Goal: Transaction & Acquisition: Purchase product/service

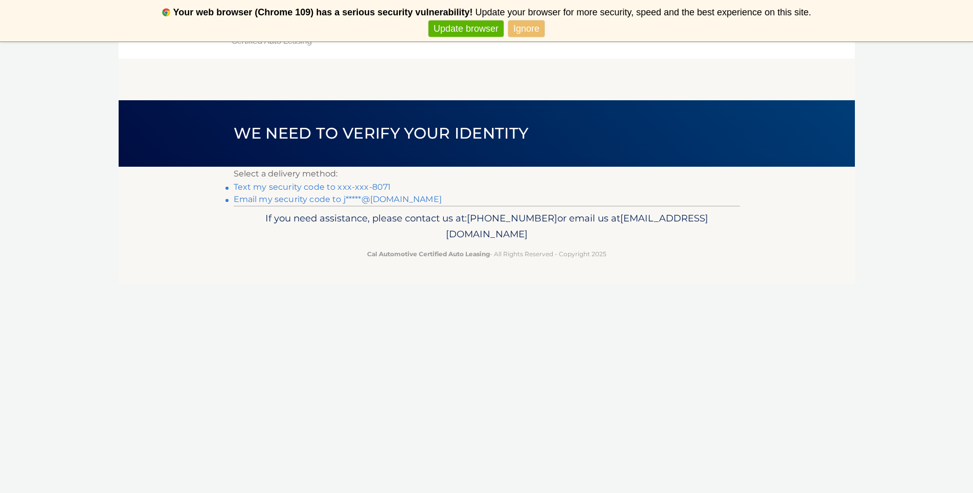
click at [321, 201] on link "Email my security code to j*****@outlook.com" at bounding box center [338, 199] width 208 height 10
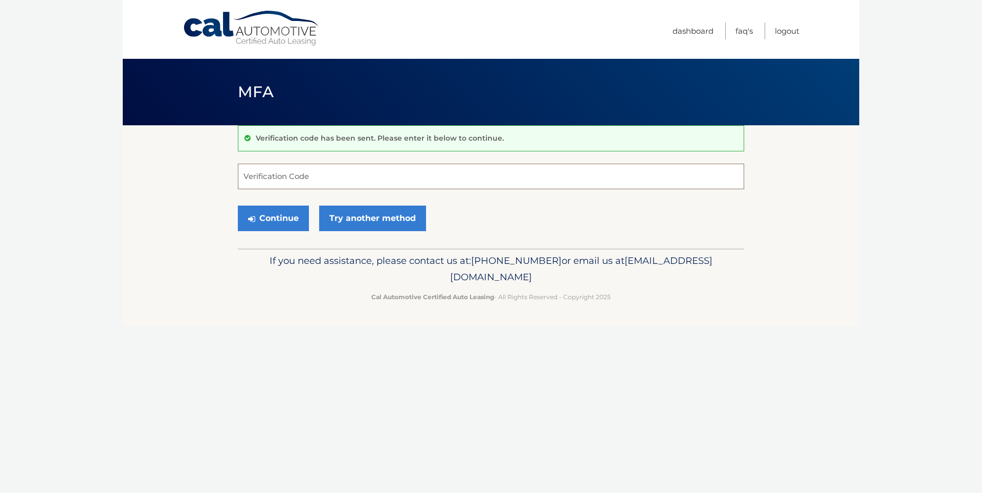
click at [259, 178] on input "Verification Code" at bounding box center [491, 177] width 506 height 26
type input "070401"
click at [275, 217] on button "Continue" at bounding box center [273, 219] width 71 height 26
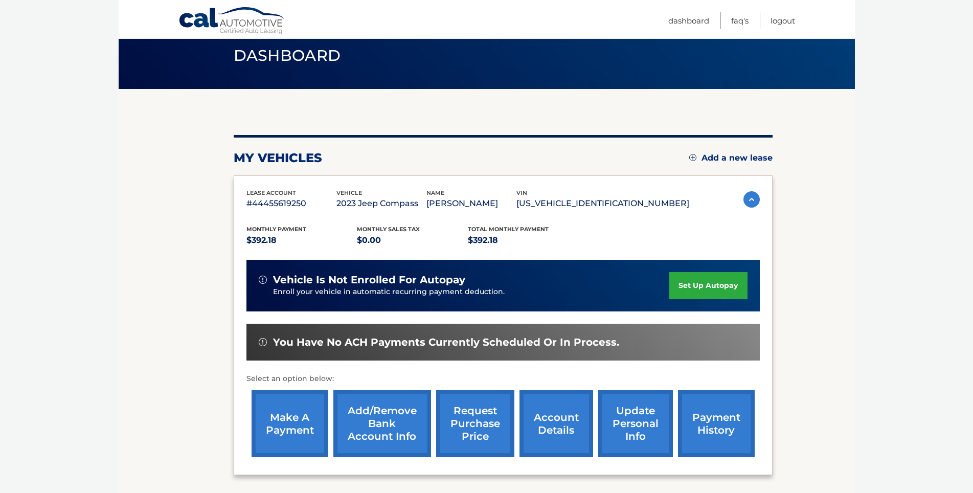
scroll to position [127, 0]
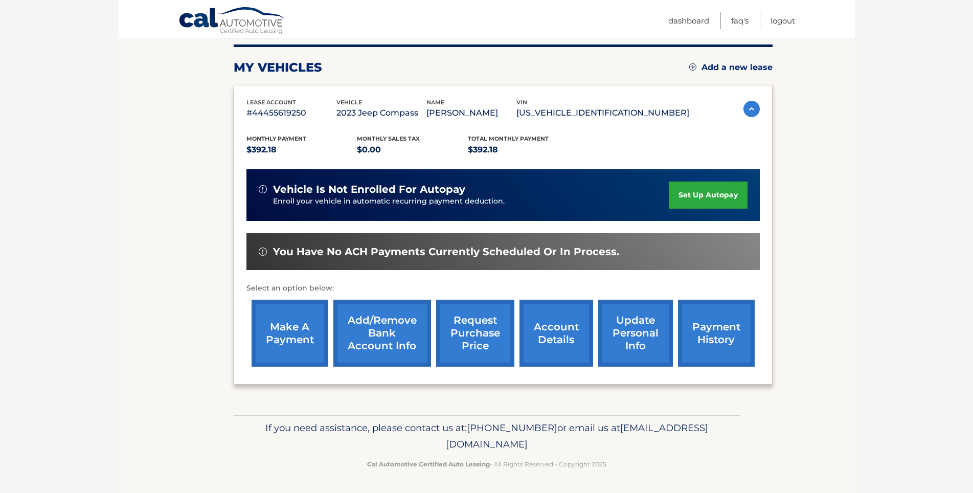
click at [285, 330] on link "make a payment" at bounding box center [290, 333] width 77 height 67
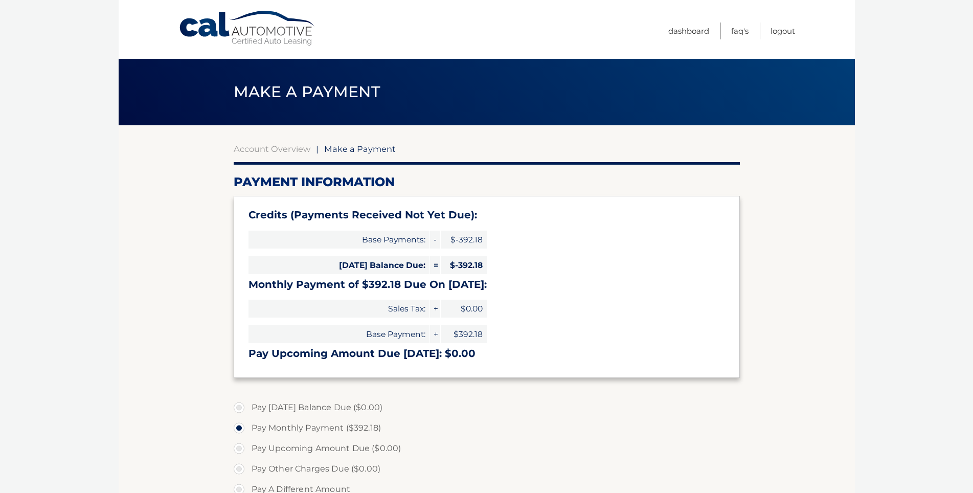
select select "ZjNmNGExYzctZGQzYi00NGNkLTk2OWMtMDgwNGMxN2Y0NTUx"
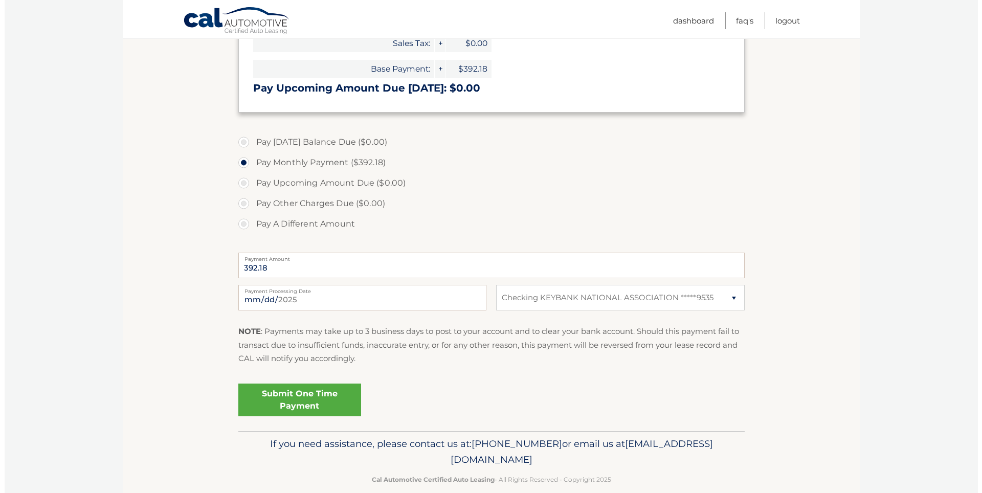
scroll to position [281, 0]
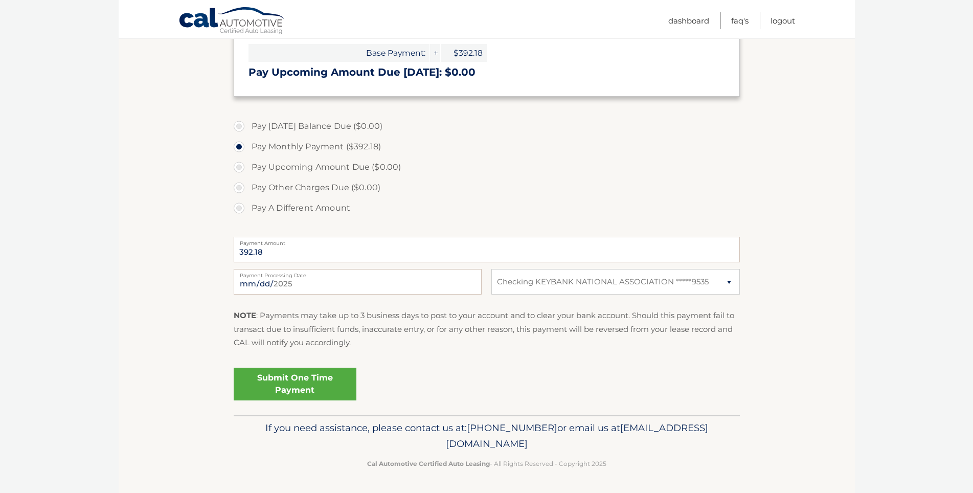
click at [329, 377] on link "Submit One Time Payment" at bounding box center [295, 384] width 123 height 33
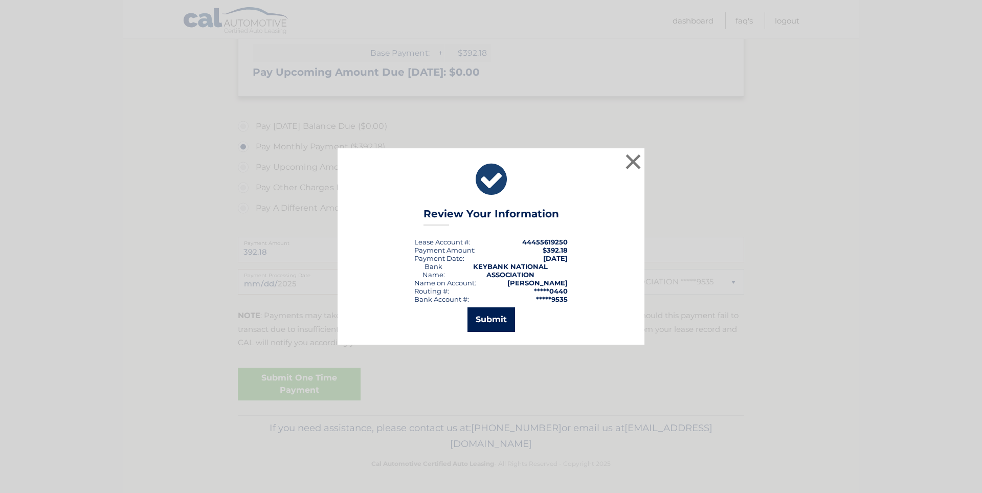
click at [495, 323] on button "Submit" at bounding box center [491, 319] width 48 height 25
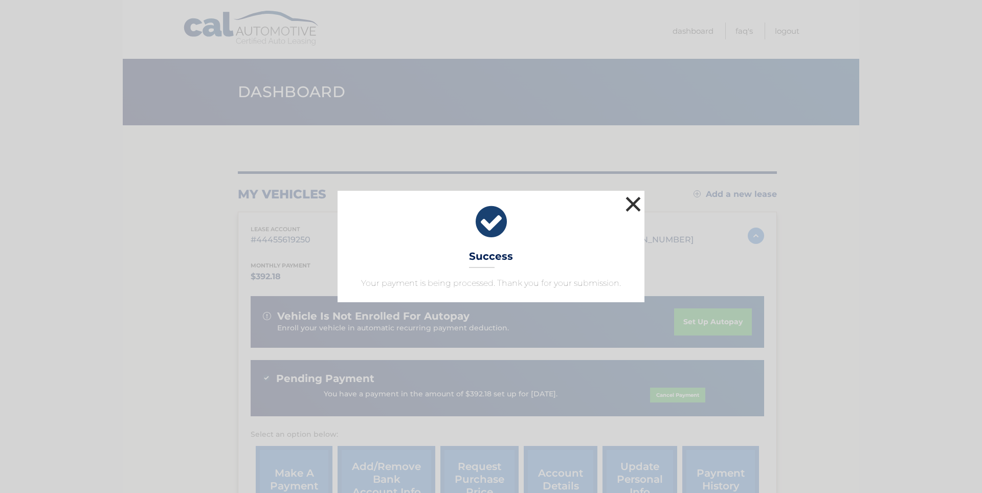
click at [631, 206] on button "×" at bounding box center [633, 204] width 20 height 20
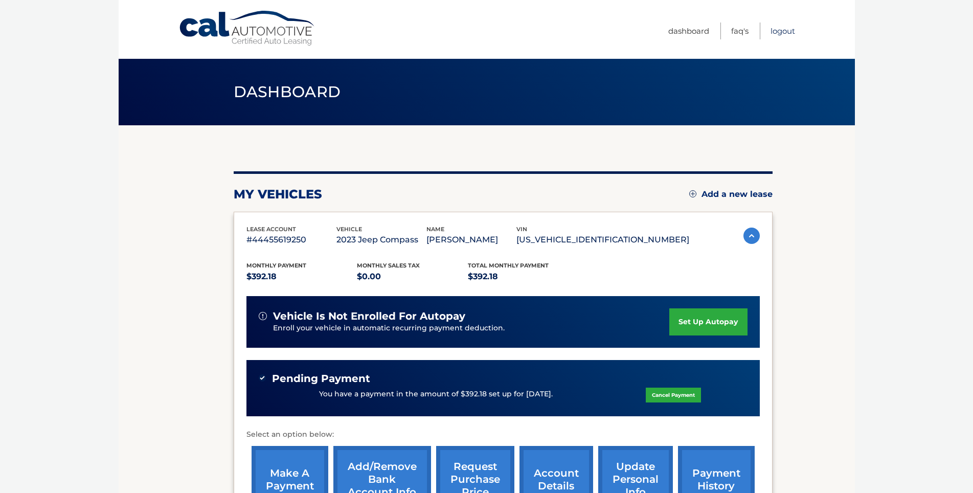
click at [782, 32] on link "Logout" at bounding box center [783, 30] width 25 height 17
